Goal: Task Accomplishment & Management: Manage account settings

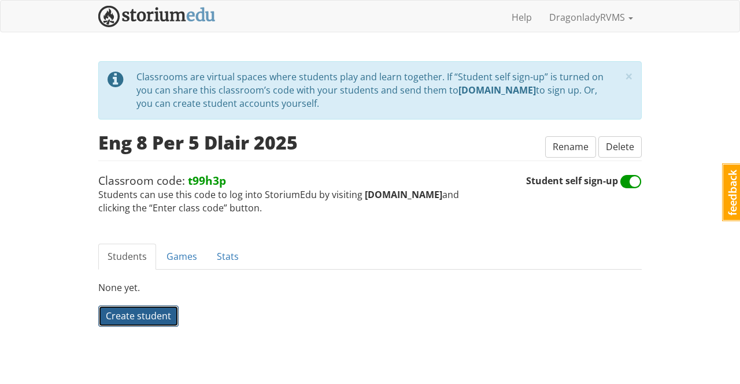
click at [116, 313] on span "Create student" at bounding box center [138, 316] width 65 height 13
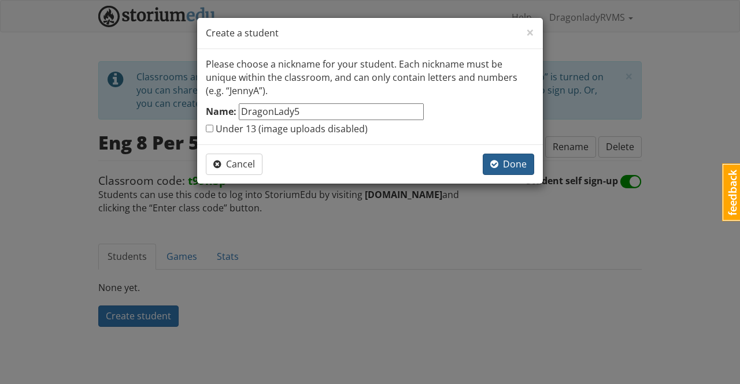
type input "DragonLady5"
click at [523, 166] on span "Done" at bounding box center [508, 164] width 36 height 13
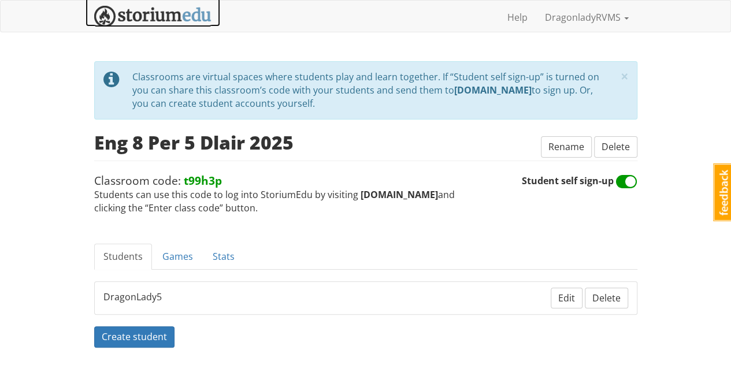
click at [153, 16] on img at bounding box center [152, 16] width 117 height 21
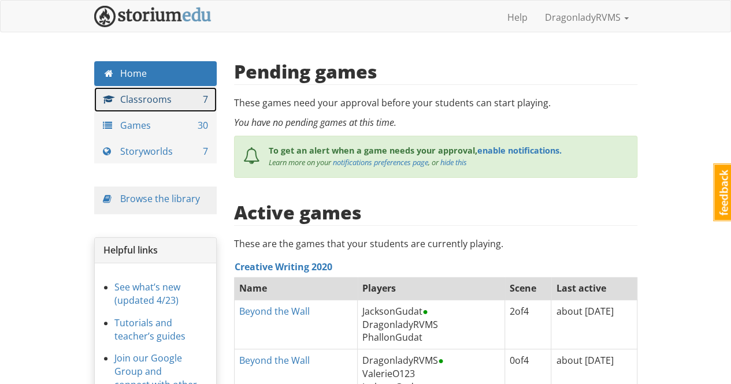
click at [166, 99] on link "Classrooms 7" at bounding box center [155, 99] width 123 height 25
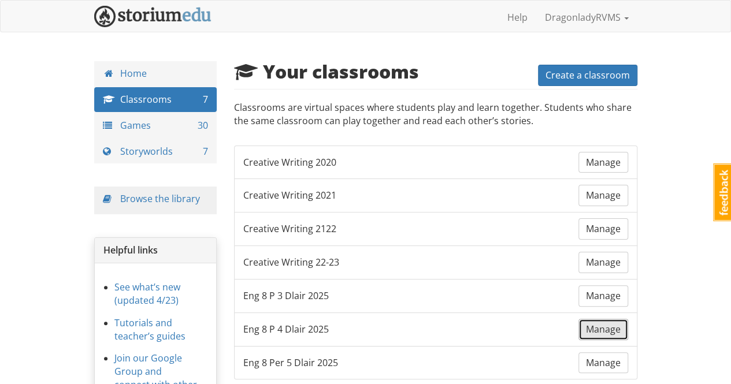
click at [588, 330] on link "Manage" at bounding box center [603, 329] width 50 height 21
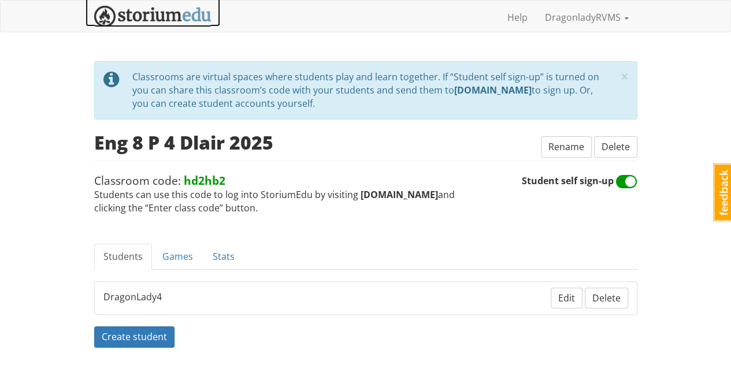
click at [157, 11] on img at bounding box center [152, 16] width 117 height 21
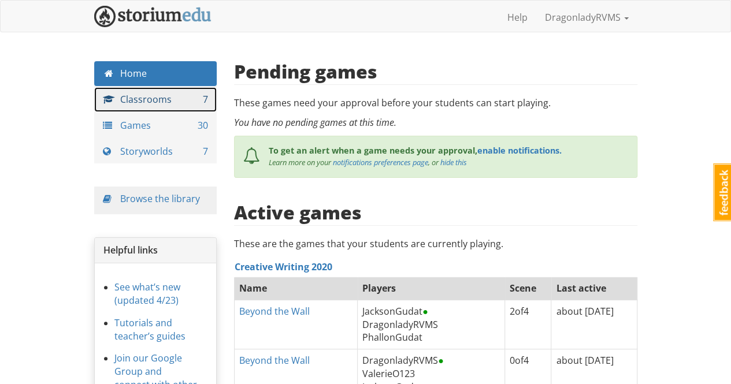
click at [169, 99] on link "Classrooms 7" at bounding box center [155, 99] width 123 height 25
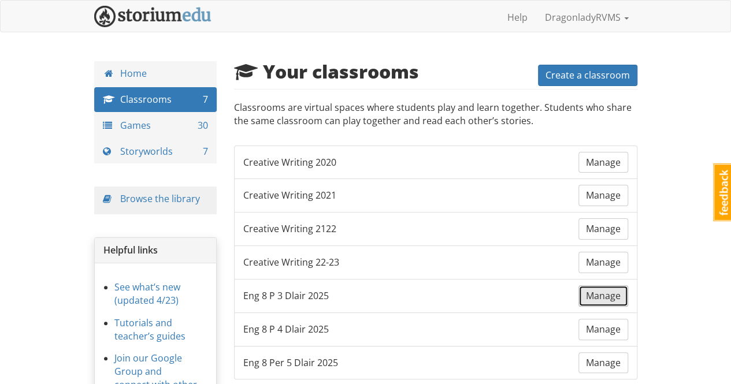
click at [618, 290] on span "Manage" at bounding box center [603, 295] width 35 height 13
